Goal: Transaction & Acquisition: Obtain resource

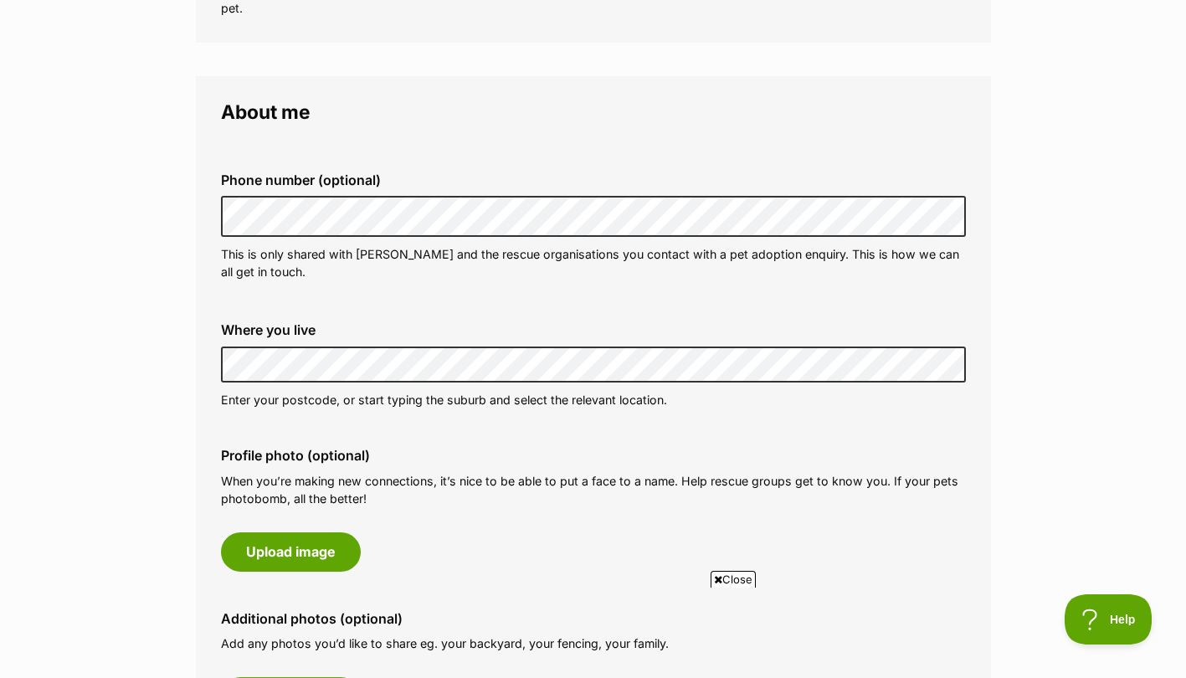
scroll to position [464, 0]
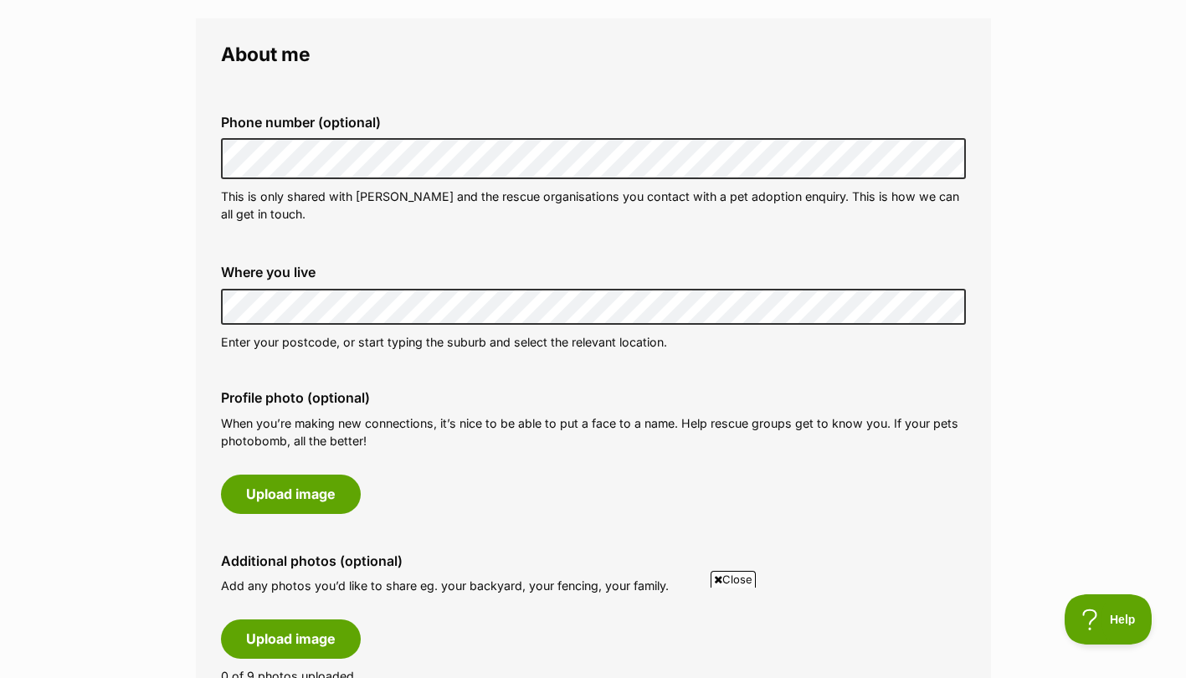
click at [207, 295] on div "Where you live Address line 1 (optional) Address line 2 (optional) Suburb (opti…" at bounding box center [592, 307] width 771 height 113
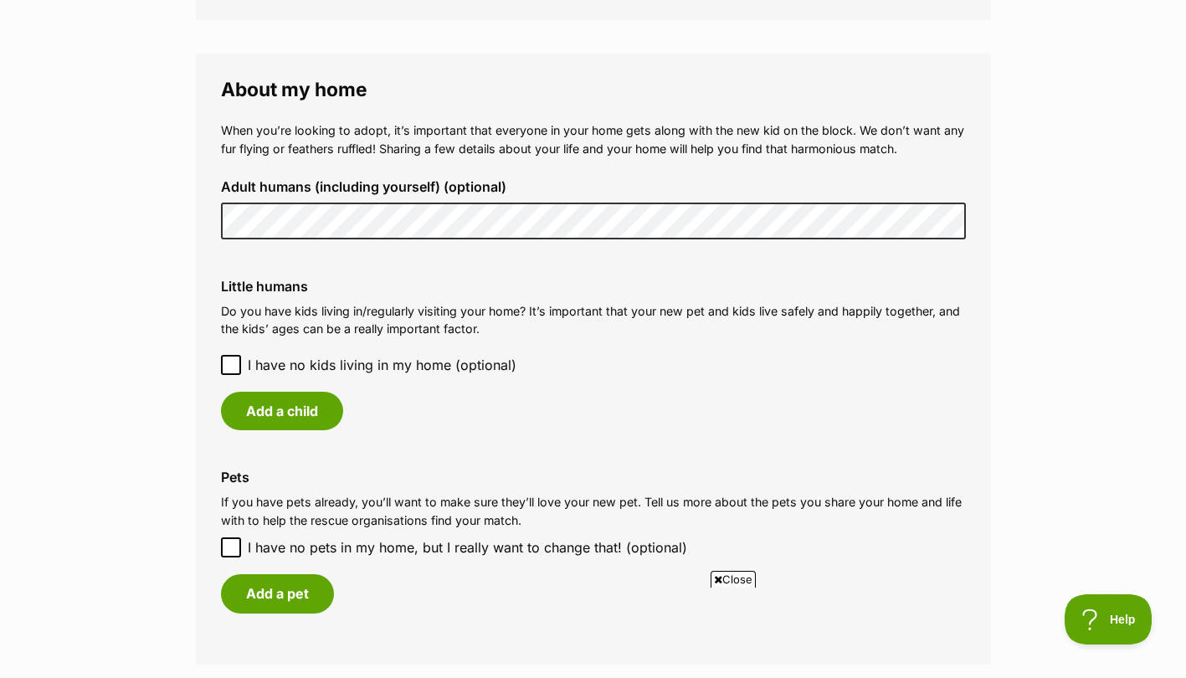
scroll to position [1278, 0]
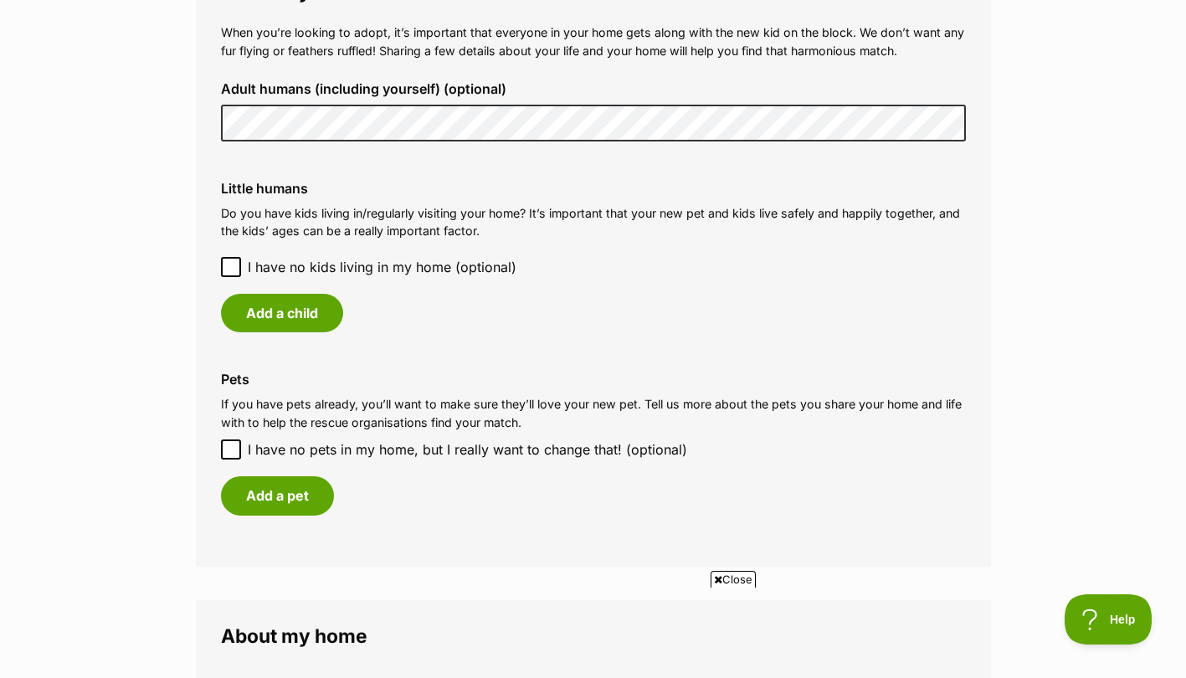
click at [553, 207] on p "Do you have kids living in/regularly visiting your home? It’s important that yo…" at bounding box center [593, 222] width 745 height 36
click at [284, 483] on button "Add a pet" at bounding box center [277, 495] width 113 height 38
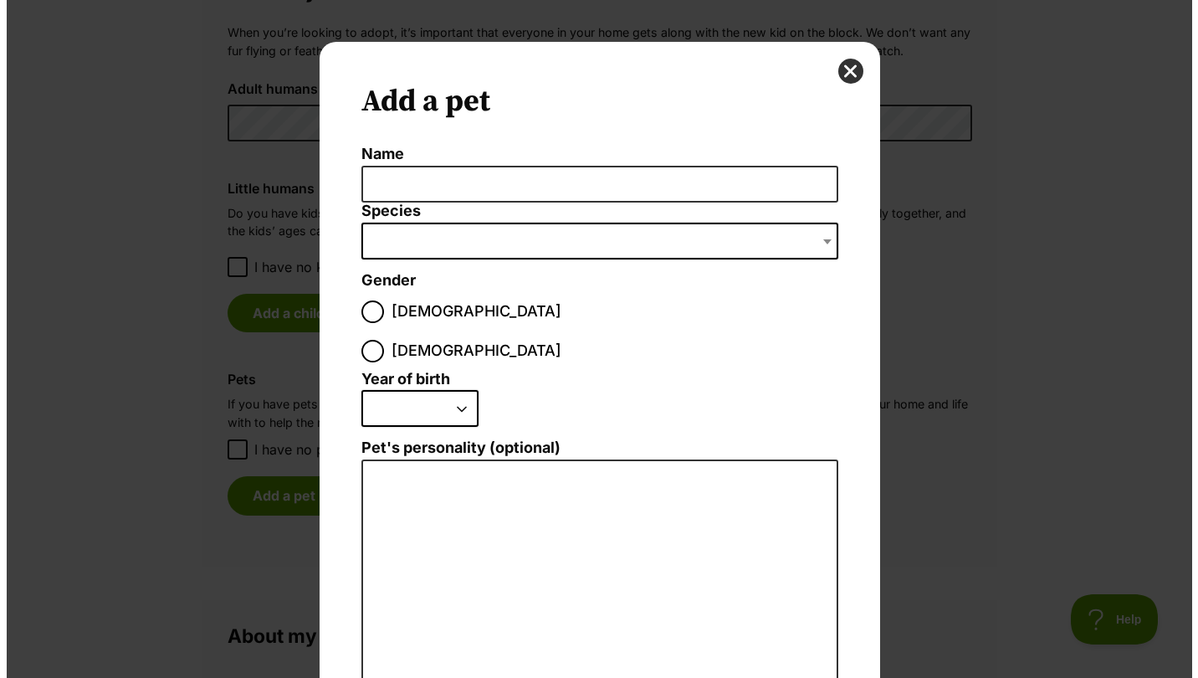
scroll to position [0, 0]
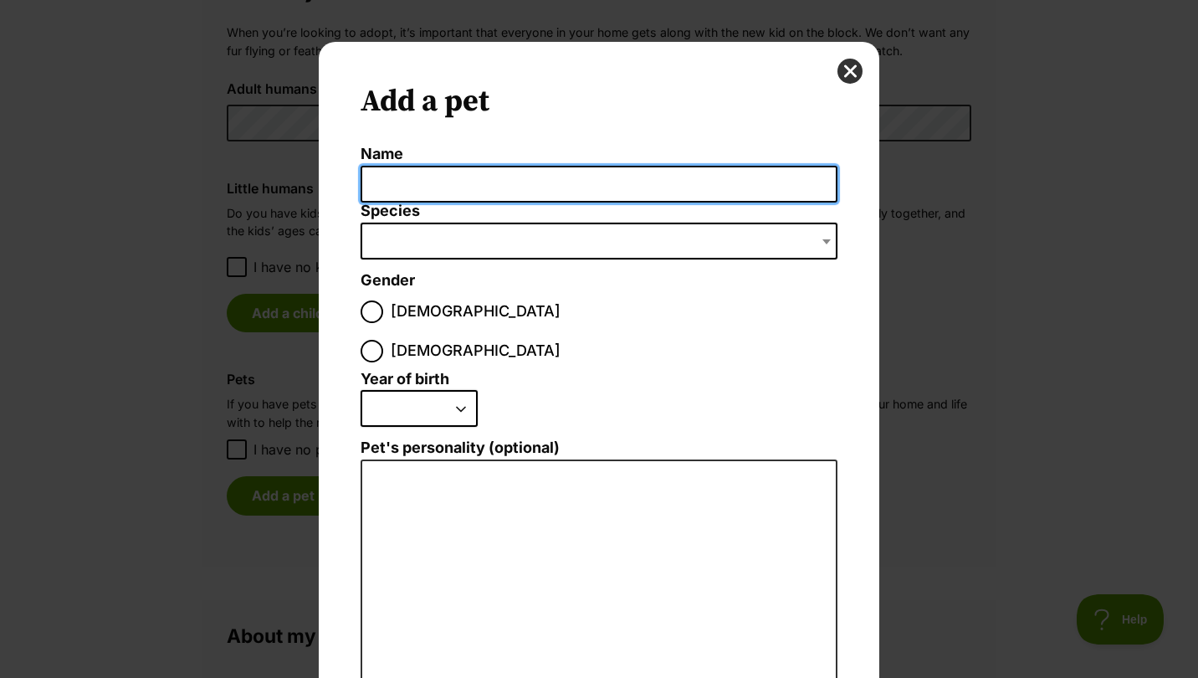
click at [437, 180] on input "Name" at bounding box center [599, 185] width 477 height 38
type input "Tilly"
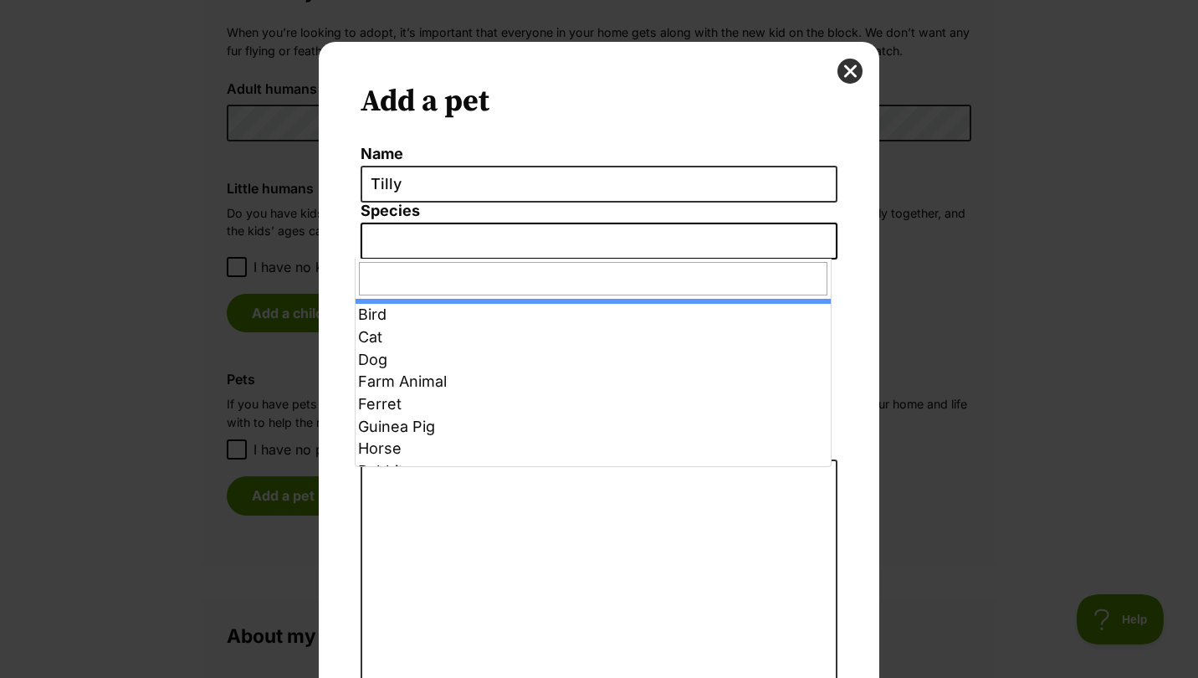
click at [656, 244] on span "Dialog Window - Close (Press escape to close)" at bounding box center [599, 241] width 477 height 37
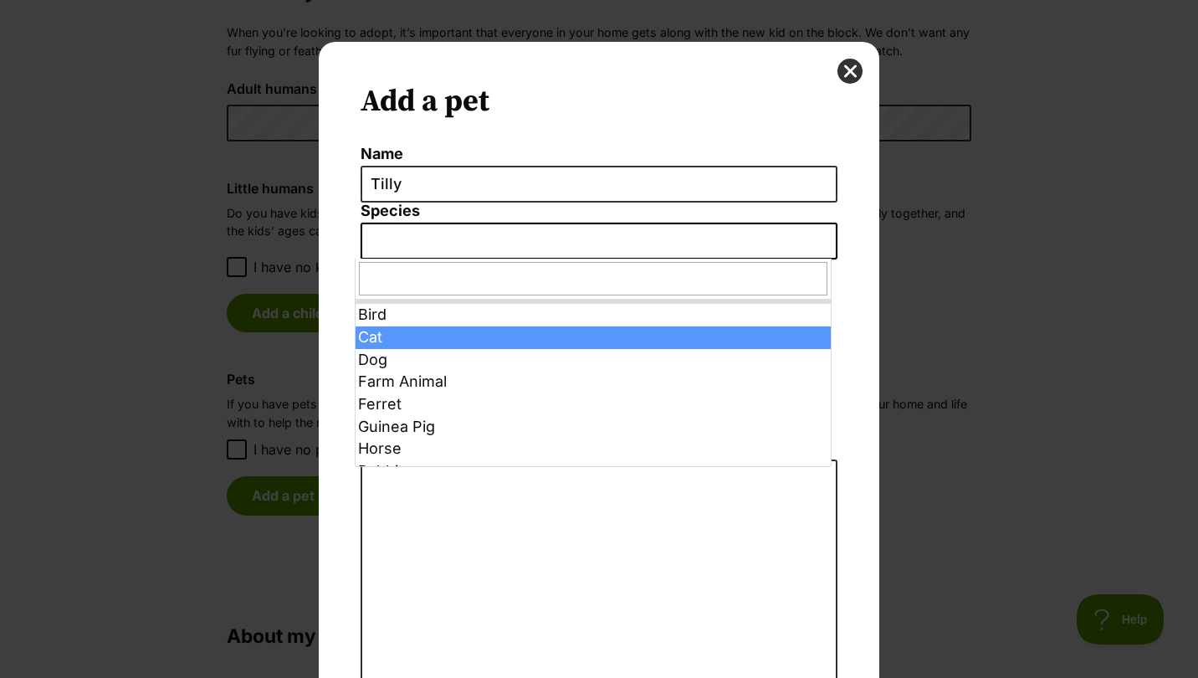
select select "2"
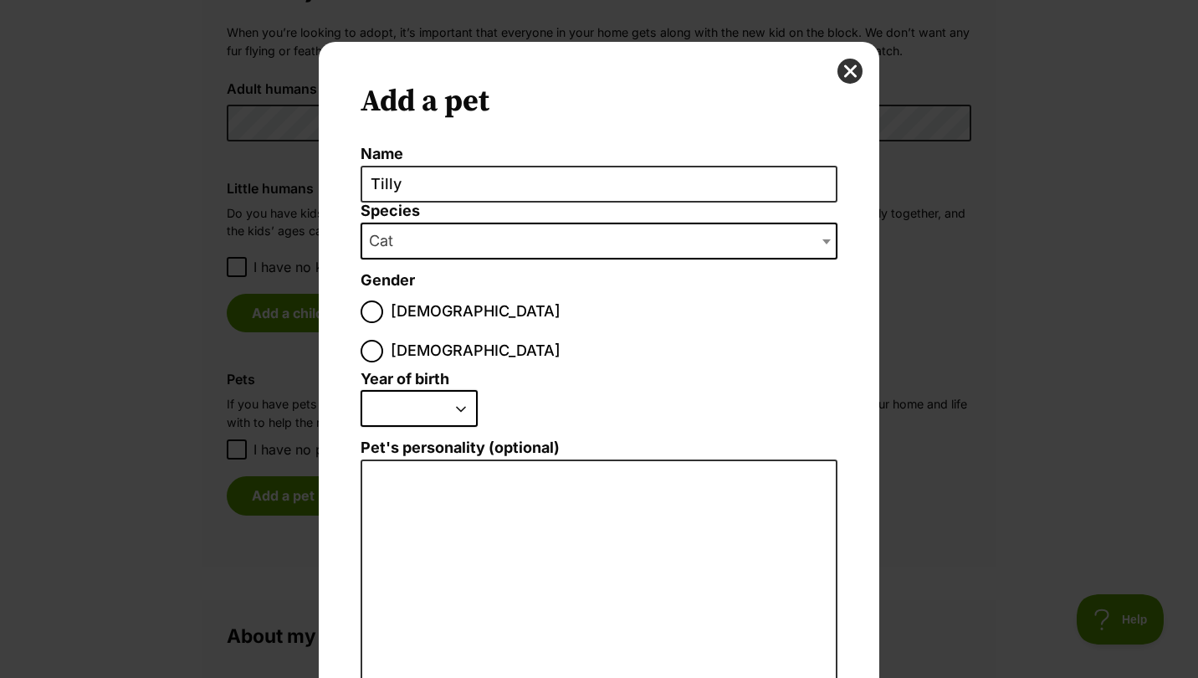
click at [377, 346] on div "Dialog Window - Close (Press escape to close)" at bounding box center [371, 351] width 11 height 11
click at [383, 340] on input "Female" at bounding box center [372, 351] width 23 height 23
radio input "true"
click at [453, 390] on select "2025 2024 2023 2022 2021 2020 2019 2018 2017 2016 2015 2014 2013 2012 2011 2010…" at bounding box center [419, 408] width 117 height 37
select select "2012"
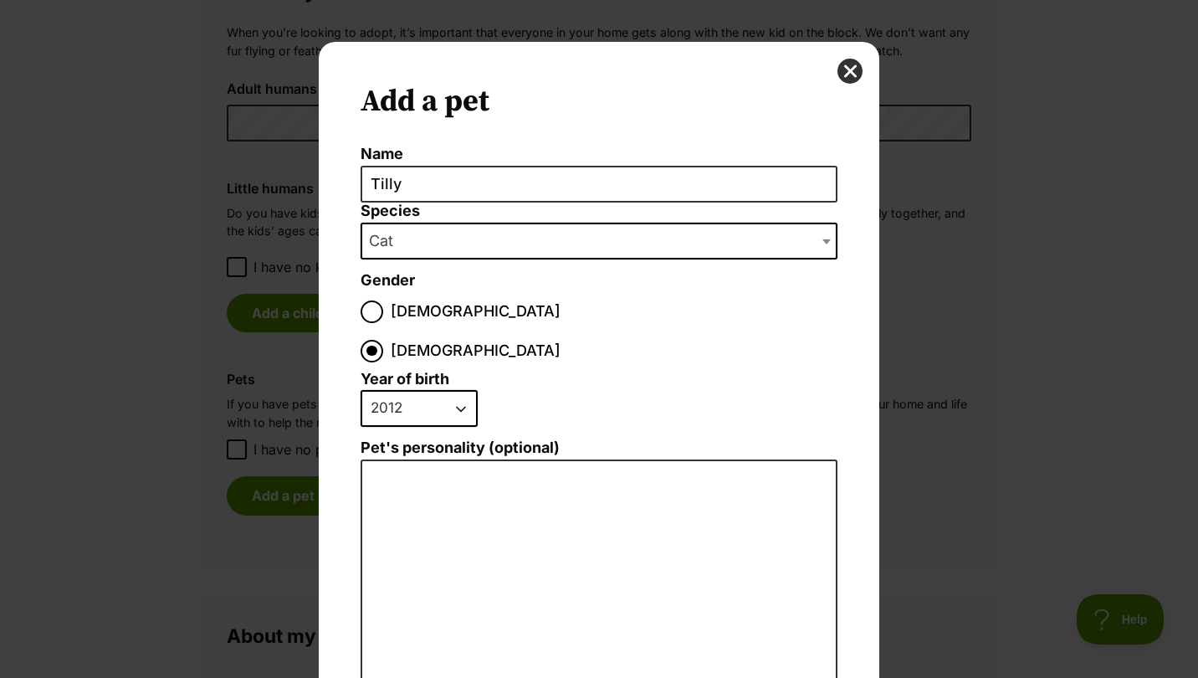
click at [361, 390] on select "2025 2024 2023 2022 2021 2020 2019 2018 2017 2016 2015 2014 2013 2012 2011 2010…" at bounding box center [419, 408] width 117 height 37
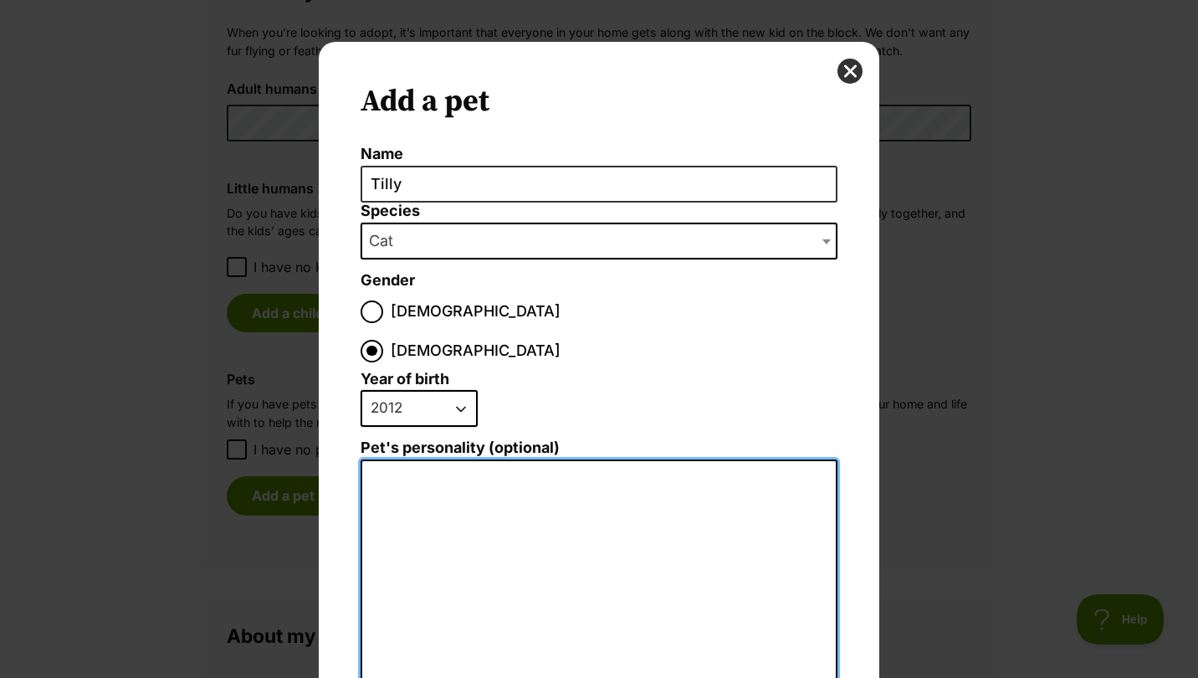
click at [540, 491] on textarea "Pet's personality (optional)" at bounding box center [599, 642] width 477 height 366
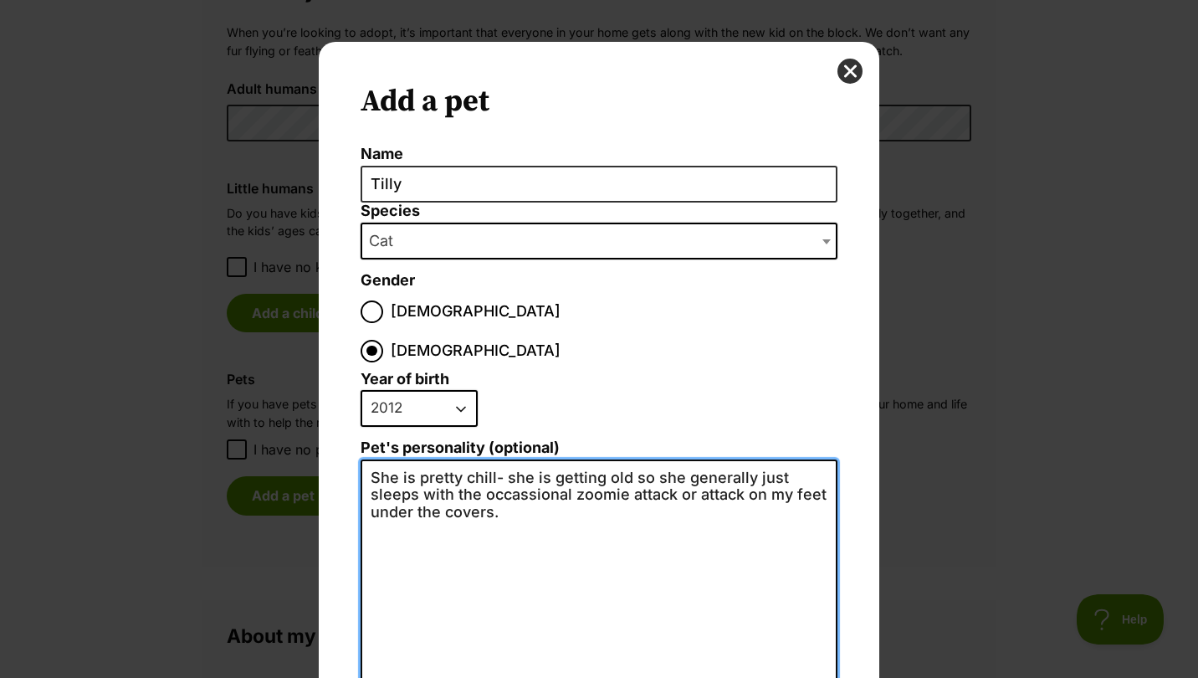
click at [669, 461] on textarea "She is pretty chill- she is getting old so she generally just sleeps with the o…" at bounding box center [599, 642] width 477 height 366
type textarea "She is pretty chill- she is getting old so she generally just sleeps with the o…"
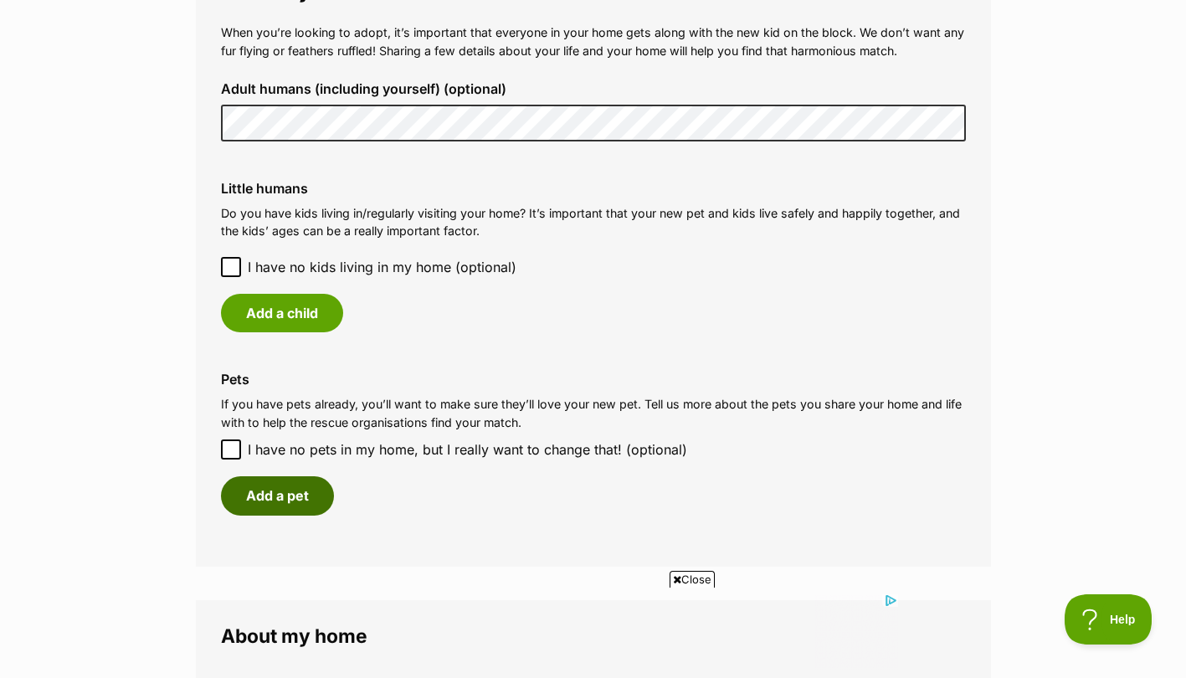
click at [300, 490] on button "Add a pet" at bounding box center [277, 495] width 113 height 38
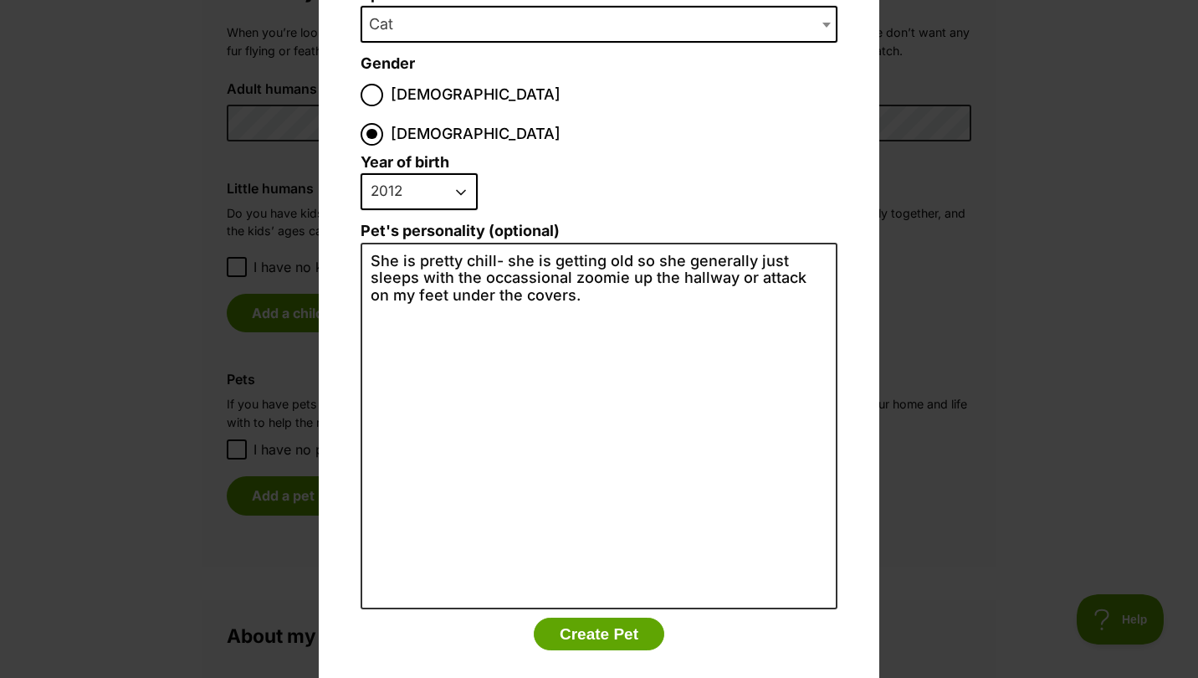
click at [591, 617] on button "Create Pet" at bounding box center [599, 633] width 131 height 33
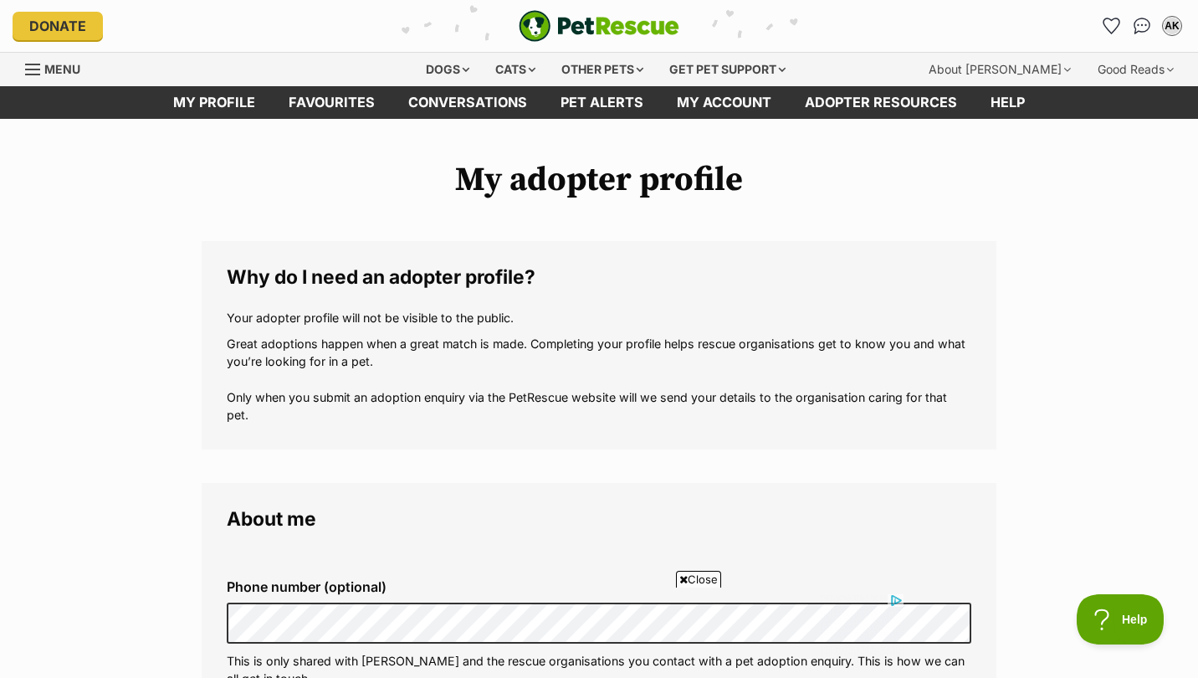
scroll to position [1278, 0]
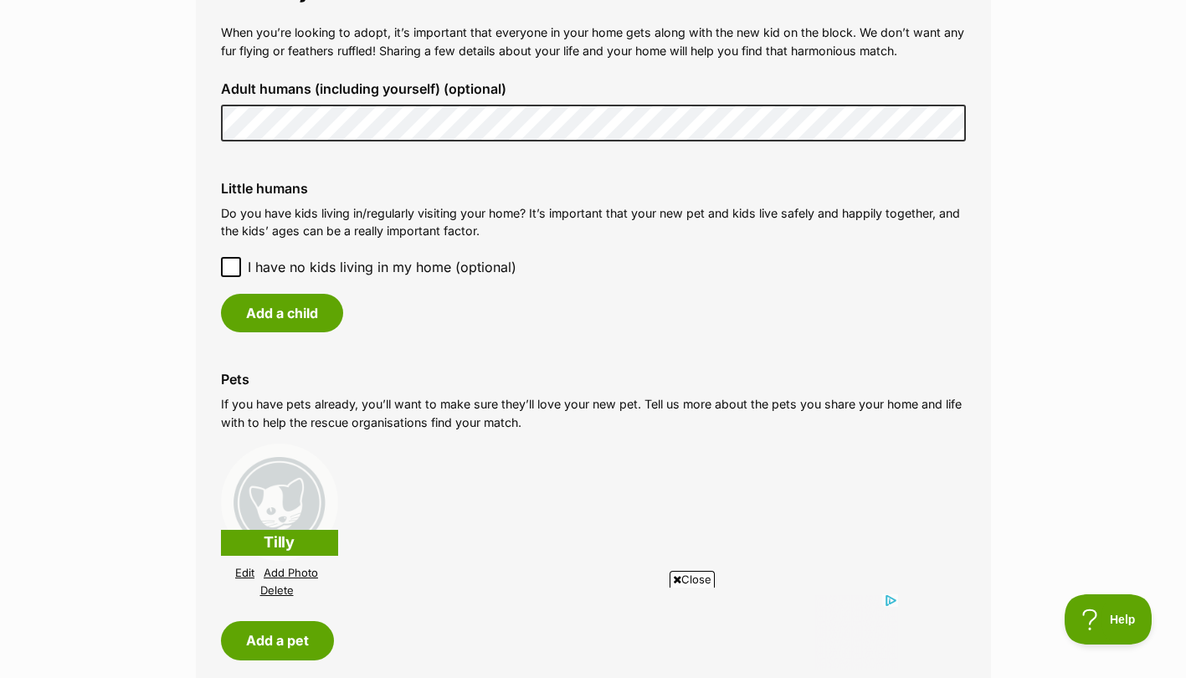
click at [297, 575] on link "Add Photo" at bounding box center [291, 572] width 54 height 13
click at [307, 567] on link "Add Photo" at bounding box center [291, 572] width 54 height 13
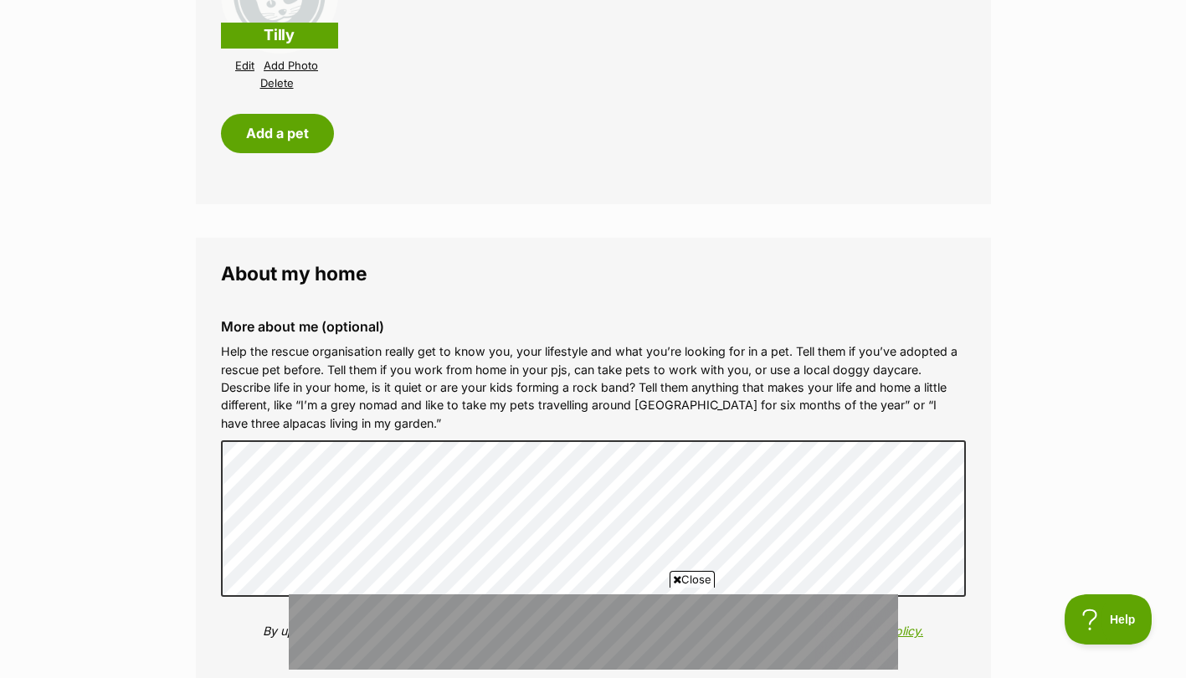
scroll to position [0, 0]
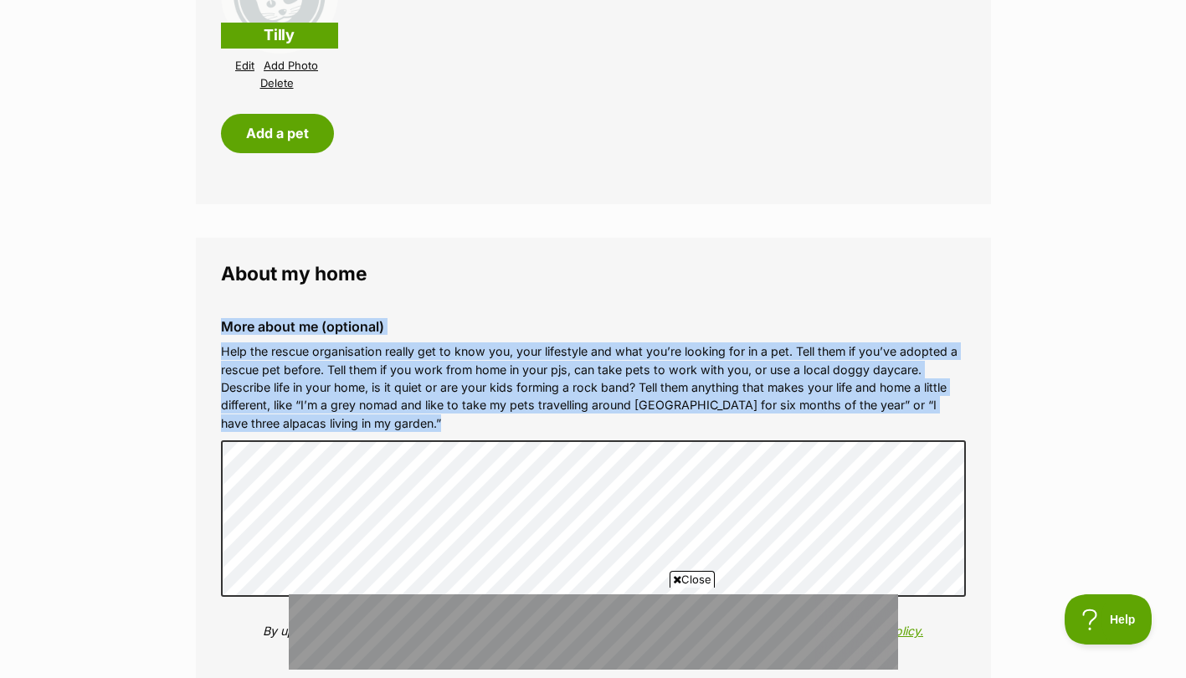
click at [786, 534] on div "More about me (optional) Help the rescue organisation really get to know you, y…" at bounding box center [592, 491] width 771 height 372
copy div "More about me (optional) Help the rescue organisation really get to know you, y…"
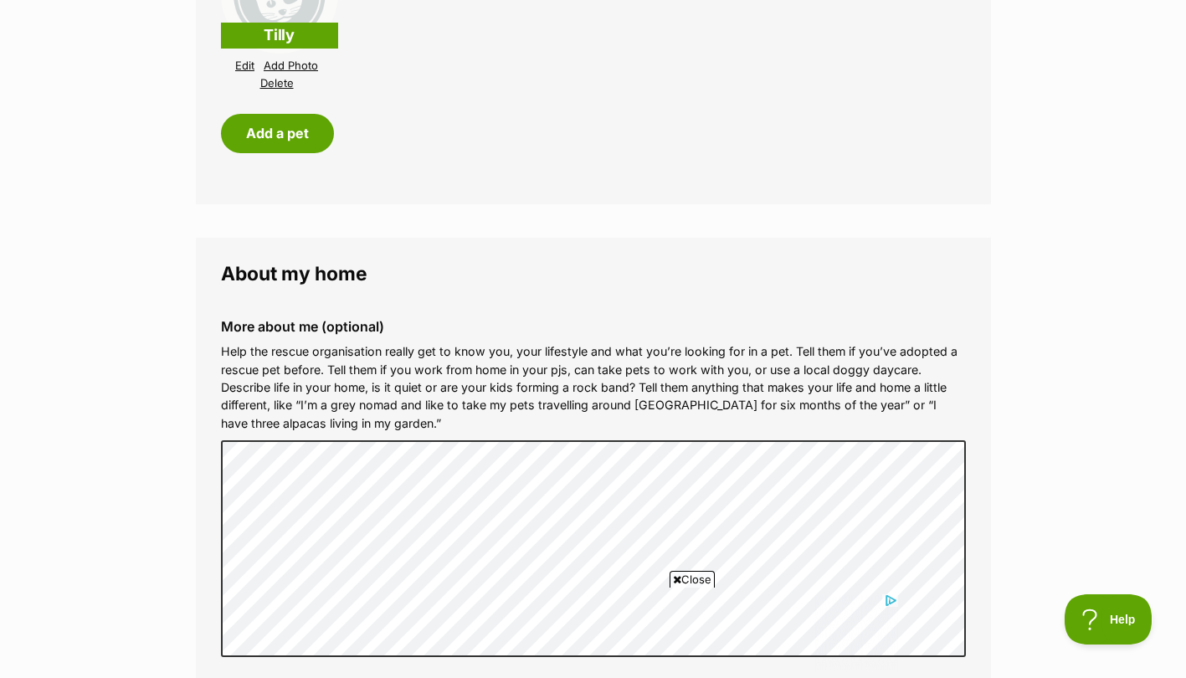
click at [694, 578] on span "Close" at bounding box center [691, 579] width 45 height 17
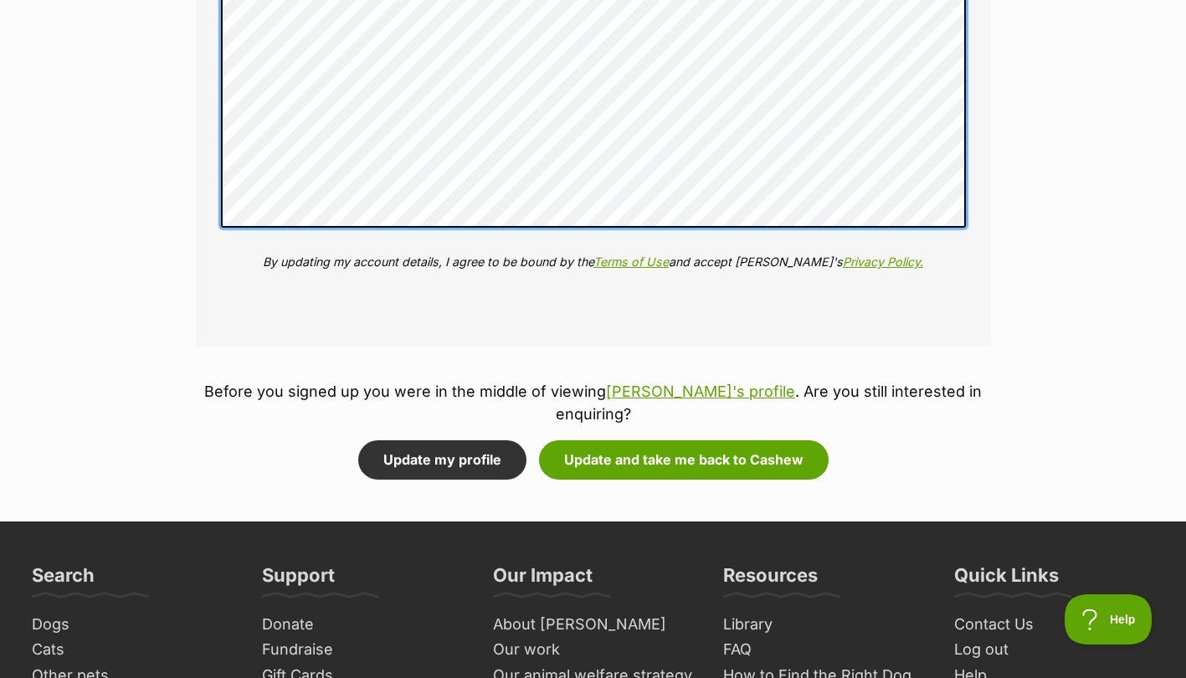
scroll to position [2305, 0]
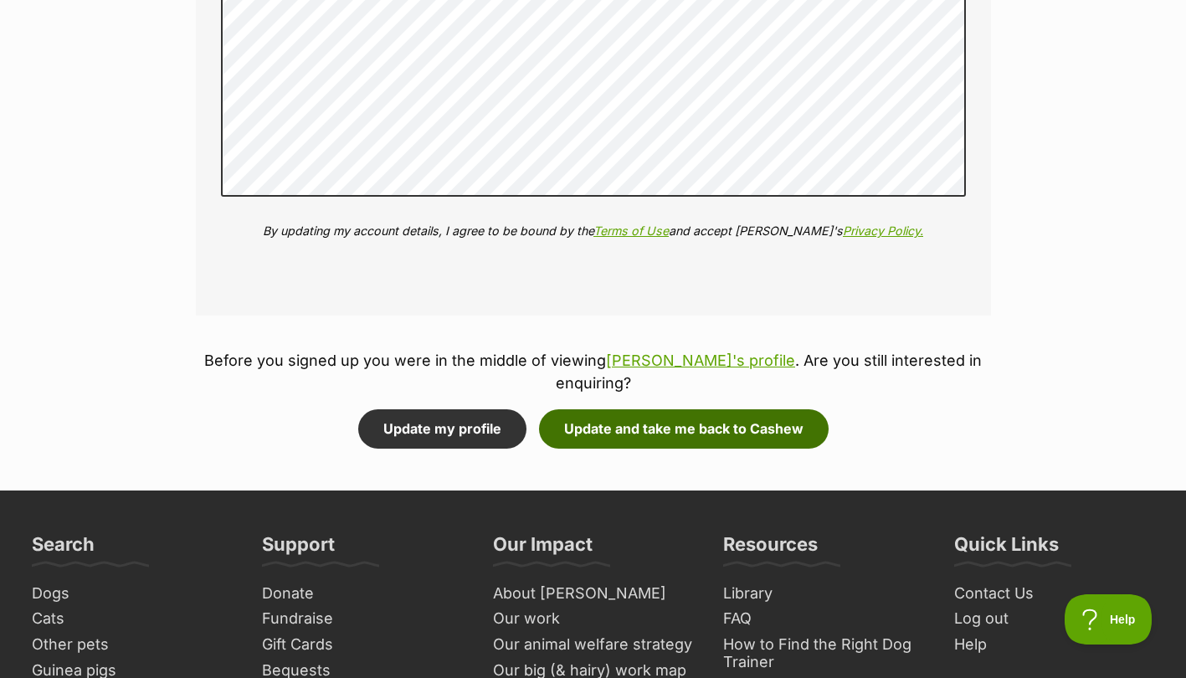
click at [675, 409] on button "Update and take me back to Cashew" at bounding box center [683, 428] width 289 height 38
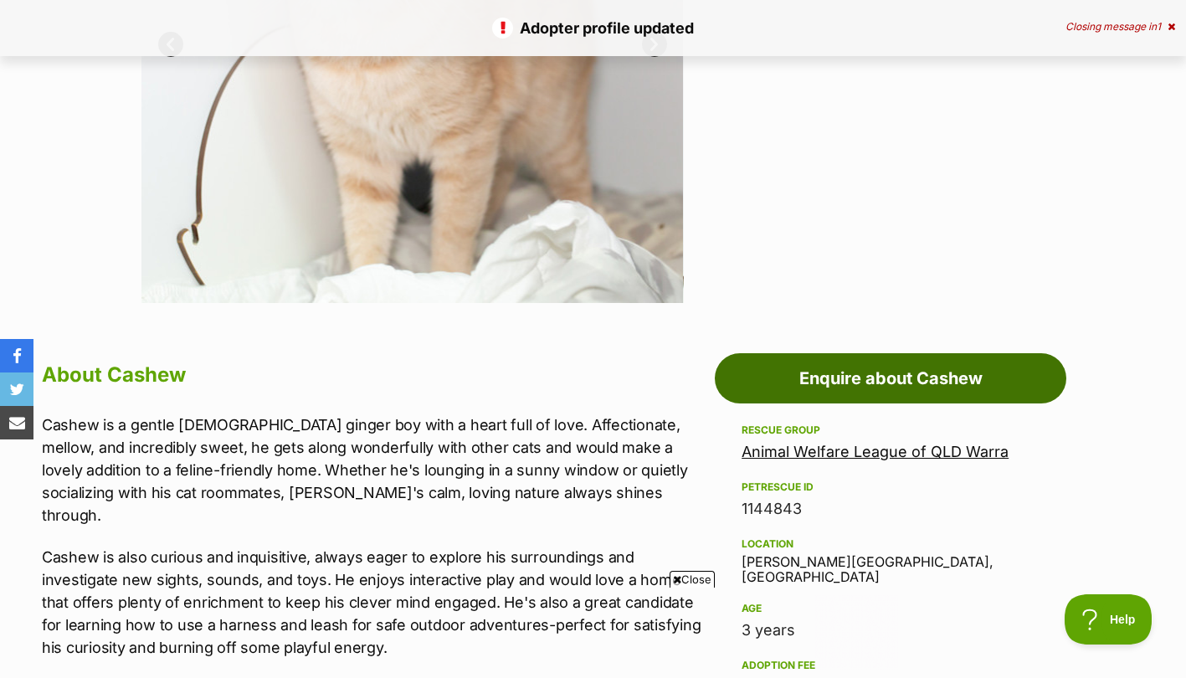
click at [998, 371] on link "Enquire about Cashew" at bounding box center [890, 378] width 351 height 50
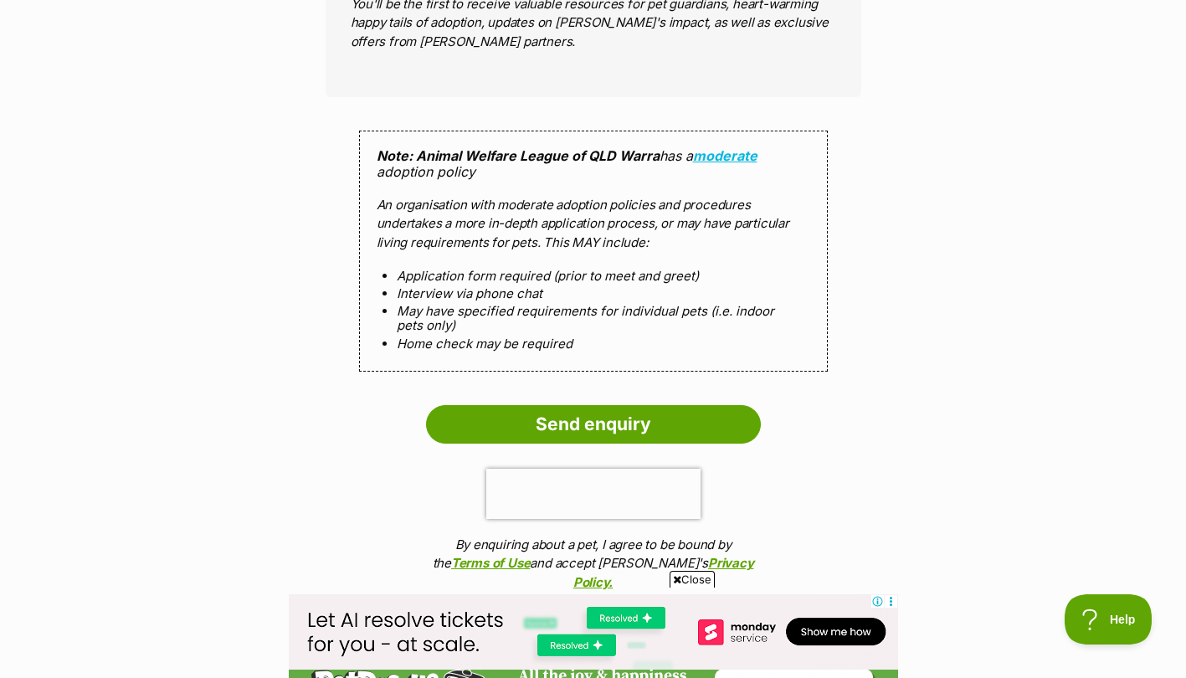
scroll to position [1507, 0]
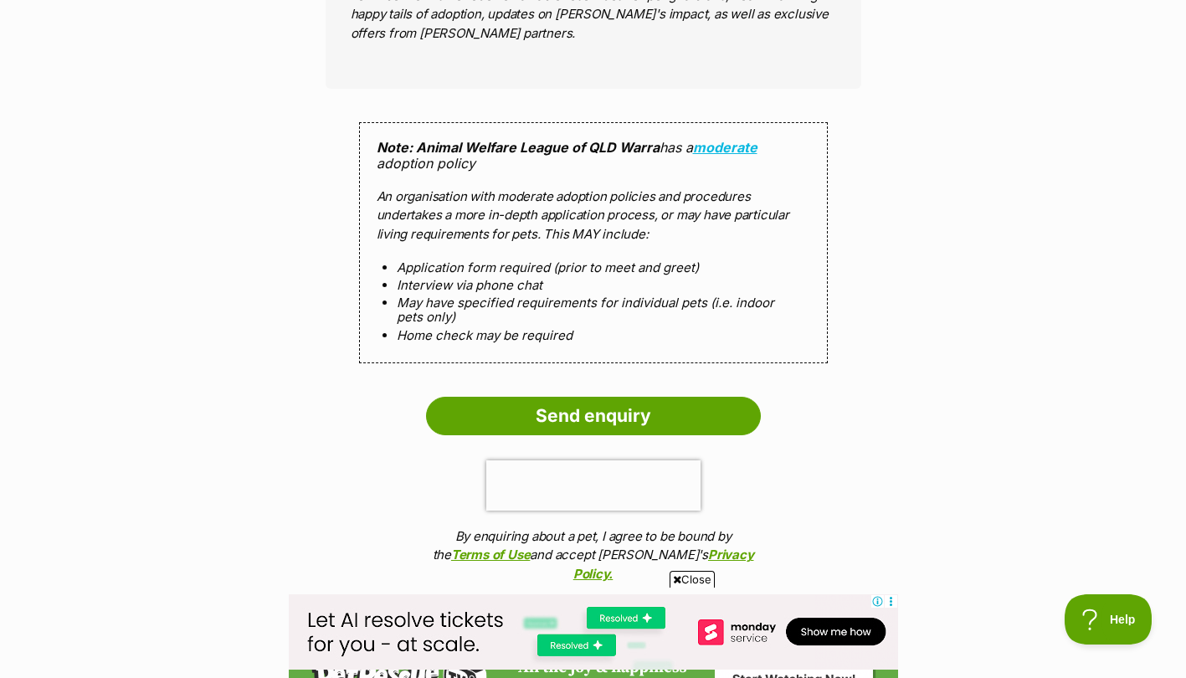
click at [631, 414] on input "Send enquiry" at bounding box center [593, 416] width 335 height 38
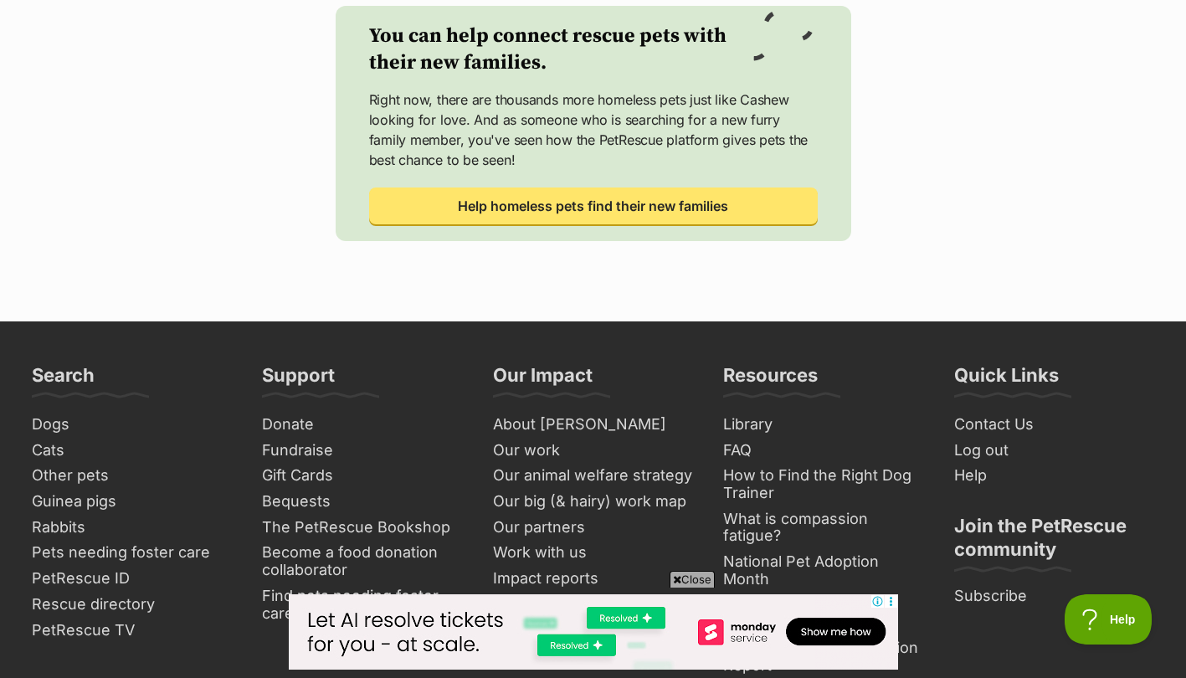
scroll to position [853, 0]
